Goal: Task Accomplishment & Management: Use online tool/utility

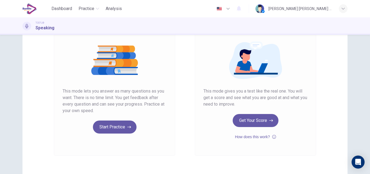
scroll to position [65, 0]
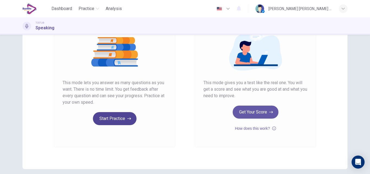
click at [114, 122] on button "Start Practice" at bounding box center [115, 118] width 44 height 13
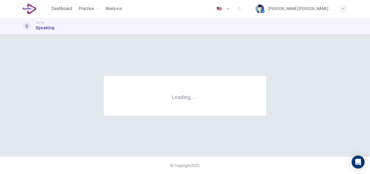
scroll to position [0, 0]
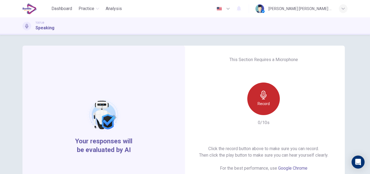
click at [255, 103] on div "Record" at bounding box center [264, 98] width 33 height 33
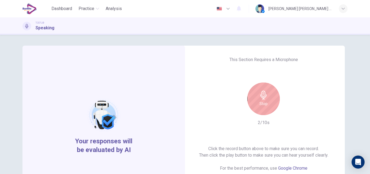
scroll to position [54, 0]
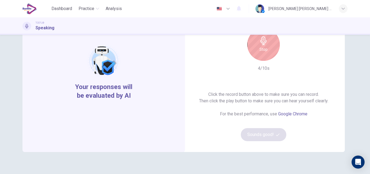
click at [260, 51] on h6 "Stop" at bounding box center [264, 49] width 8 height 7
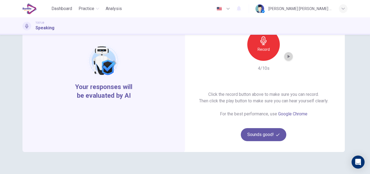
click at [286, 57] on icon "button" at bounding box center [288, 56] width 5 height 5
click at [268, 134] on button "Sounds good!" at bounding box center [264, 134] width 46 height 13
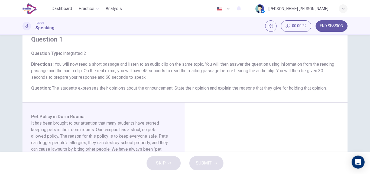
scroll to position [23, 0]
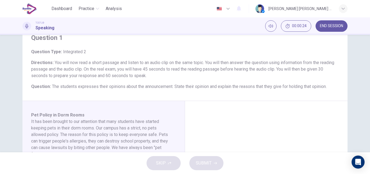
drag, startPoint x: 366, startPoint y: 78, endPoint x: 366, endPoint y: 88, distance: 10.0
click at [366, 88] on div "Question 1 Question Type : Integrated 2 Directions : You will now read a short …" at bounding box center [185, 93] width 370 height 117
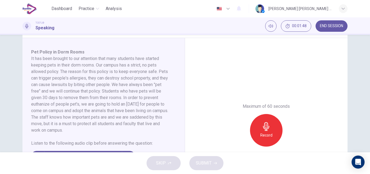
scroll to position [96, 0]
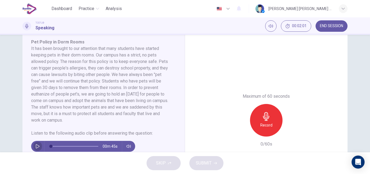
click at [34, 149] on button "button" at bounding box center [37, 146] width 9 height 11
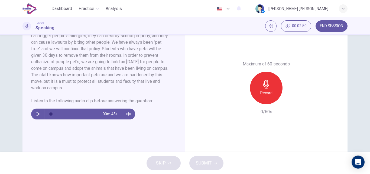
scroll to position [129, 0]
click at [34, 114] on button "button" at bounding box center [37, 113] width 9 height 11
type input "*"
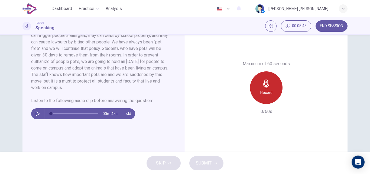
click at [261, 98] on div "Record" at bounding box center [266, 87] width 33 height 33
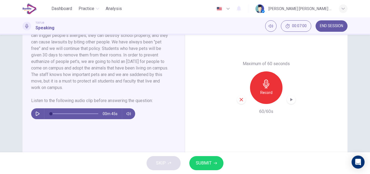
click at [242, 100] on icon "button" at bounding box center [241, 99] width 5 height 5
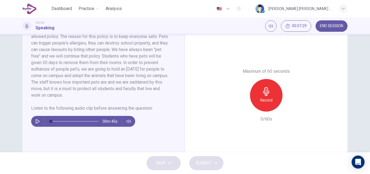
scroll to position [122, 0]
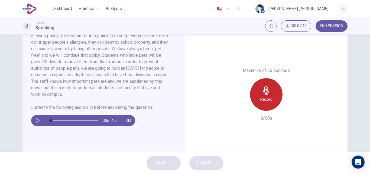
click at [266, 94] on icon "button" at bounding box center [266, 90] width 6 height 9
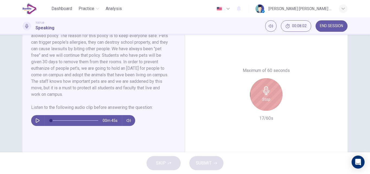
click at [266, 95] on icon "button" at bounding box center [266, 90] width 6 height 9
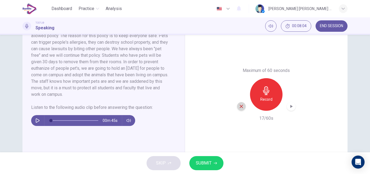
click at [240, 106] on icon "button" at bounding box center [241, 106] width 3 height 3
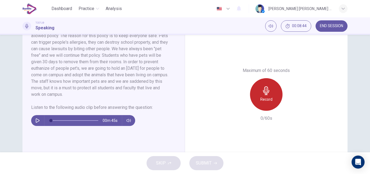
click at [261, 102] on div "Record" at bounding box center [266, 94] width 33 height 33
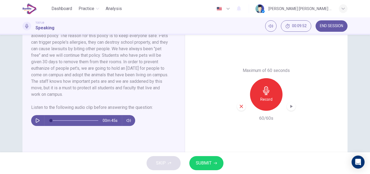
click at [289, 107] on icon "button" at bounding box center [291, 106] width 5 height 5
click at [240, 108] on icon "button" at bounding box center [241, 106] width 5 height 5
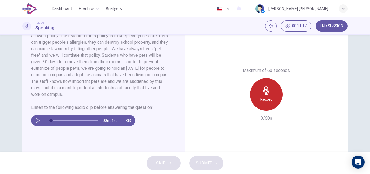
click at [265, 100] on h6 "Record" at bounding box center [267, 99] width 12 height 7
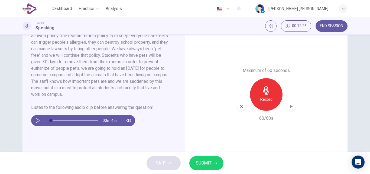
click at [291, 107] on icon "button" at bounding box center [292, 106] width 2 height 3
click at [240, 108] on icon "button" at bounding box center [241, 106] width 3 height 3
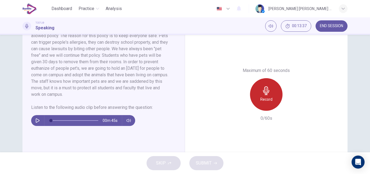
click at [260, 103] on div "Record" at bounding box center [266, 94] width 33 height 33
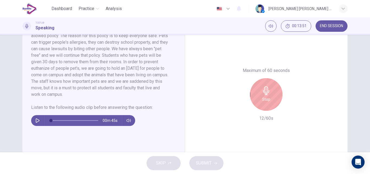
click at [260, 100] on div "Stop" at bounding box center [266, 94] width 33 height 33
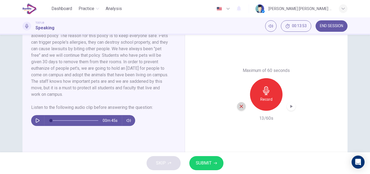
click at [239, 107] on icon "button" at bounding box center [241, 106] width 5 height 5
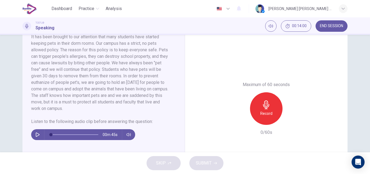
scroll to position [108, 0]
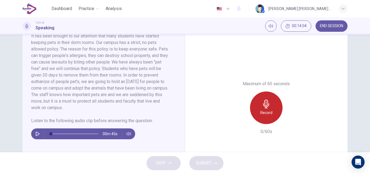
click at [267, 114] on h6 "Record" at bounding box center [267, 112] width 12 height 7
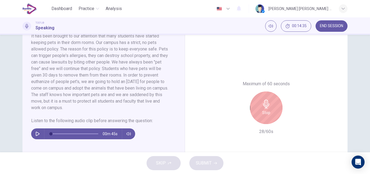
click at [267, 114] on h6 "Stop" at bounding box center [266, 112] width 8 height 7
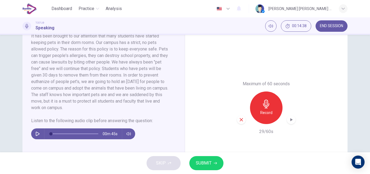
click at [238, 122] on div "button" at bounding box center [241, 119] width 9 height 9
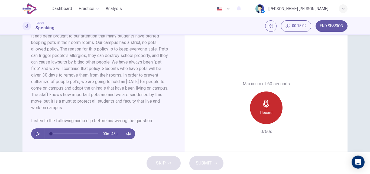
click at [265, 111] on h6 "Record" at bounding box center [267, 112] width 12 height 7
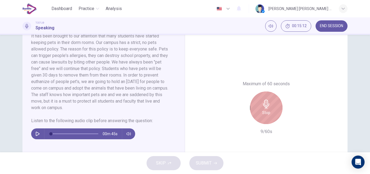
click at [265, 111] on h6 "Stop" at bounding box center [266, 112] width 8 height 7
click at [254, 113] on div "Stop" at bounding box center [266, 107] width 33 height 33
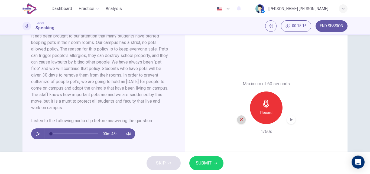
click at [241, 121] on icon "button" at bounding box center [241, 119] width 5 height 5
click at [255, 116] on div "Record" at bounding box center [266, 107] width 33 height 33
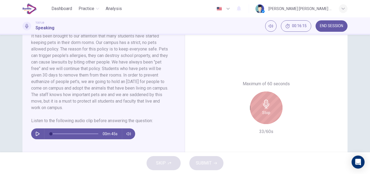
click at [255, 116] on div "Stop" at bounding box center [266, 107] width 33 height 33
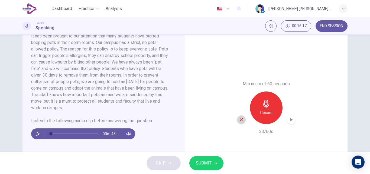
click at [242, 119] on icon "button" at bounding box center [241, 119] width 5 height 5
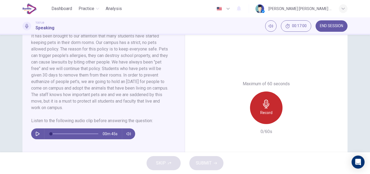
click at [272, 111] on div "Record" at bounding box center [266, 107] width 33 height 33
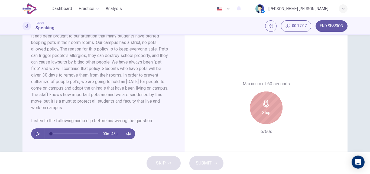
click at [268, 110] on h6 "Stop" at bounding box center [266, 112] width 8 height 7
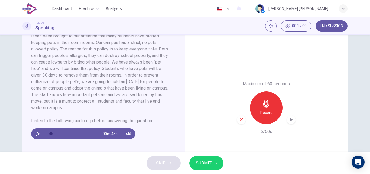
click at [239, 119] on icon "button" at bounding box center [241, 119] width 5 height 5
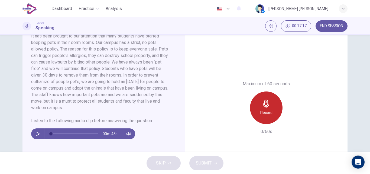
click at [268, 115] on h6 "Record" at bounding box center [267, 112] width 12 height 7
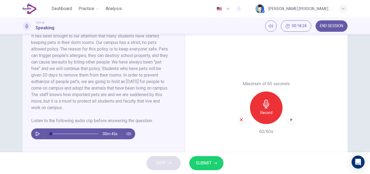
click at [289, 120] on icon "button" at bounding box center [291, 119] width 5 height 5
click at [240, 120] on icon "button" at bounding box center [241, 119] width 3 height 3
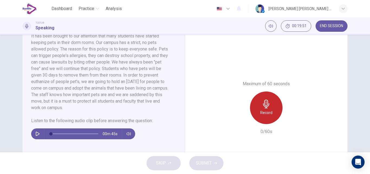
click at [258, 115] on div "Record" at bounding box center [266, 107] width 33 height 33
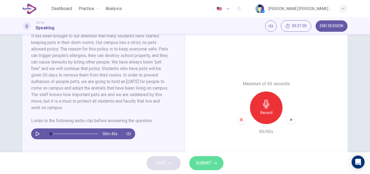
click at [208, 164] on span "SUBMIT" at bounding box center [204, 163] width 16 height 8
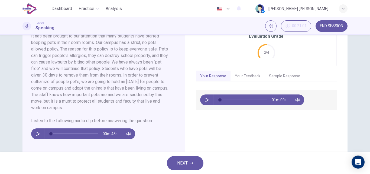
click at [205, 101] on icon "button" at bounding box center [207, 100] width 4 height 4
type input "*"
click at [251, 76] on button "Your Feedback" at bounding box center [248, 75] width 34 height 11
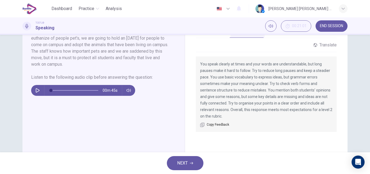
scroll to position [68, 0]
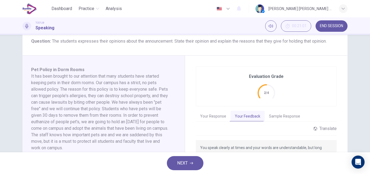
click at [277, 117] on button "Sample Response" at bounding box center [285, 116] width 40 height 11
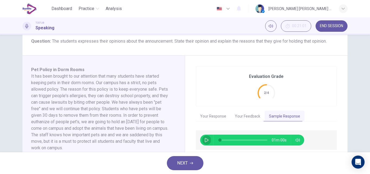
click at [206, 141] on icon "button" at bounding box center [207, 140] width 4 height 4
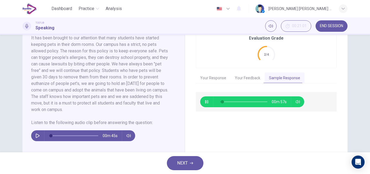
scroll to position [112, 0]
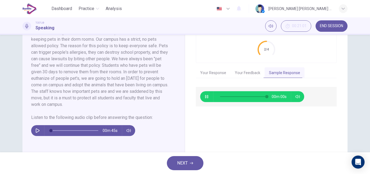
type input "*"
